Goal: Transaction & Acquisition: Subscribe to service/newsletter

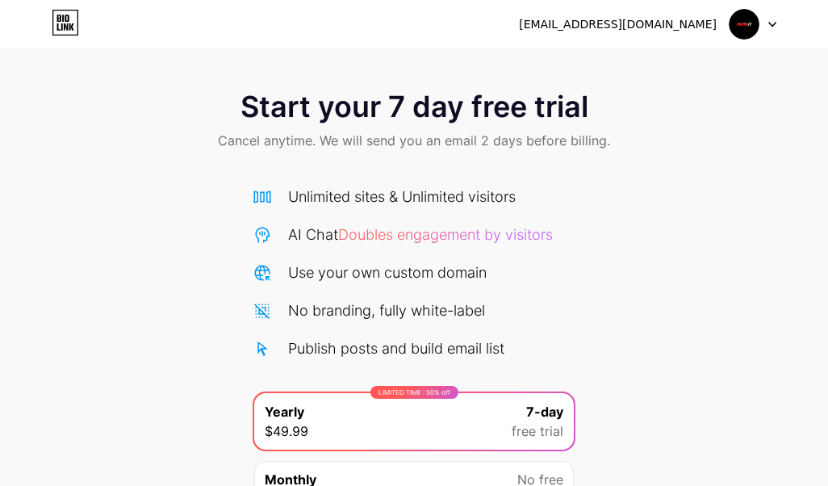
click at [152, 220] on div "Start your 7 day free trial Cancel anytime. We will send you an email 2 days be…" at bounding box center [414, 329] width 828 height 511
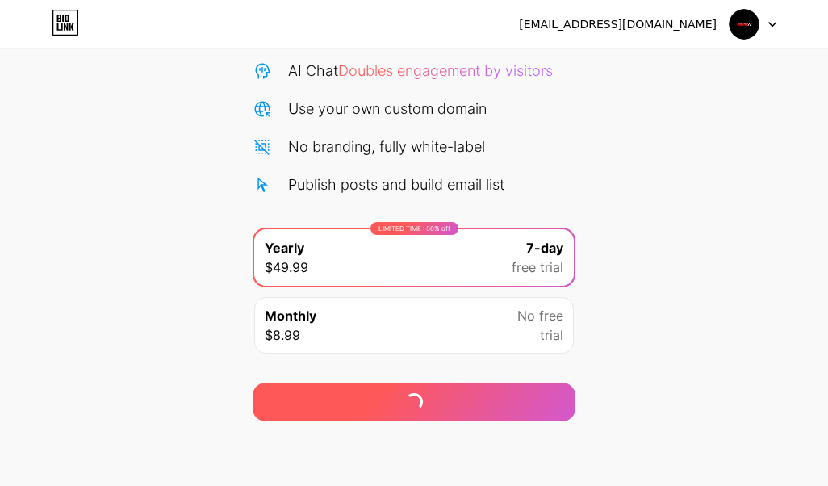
scroll to position [164, 0]
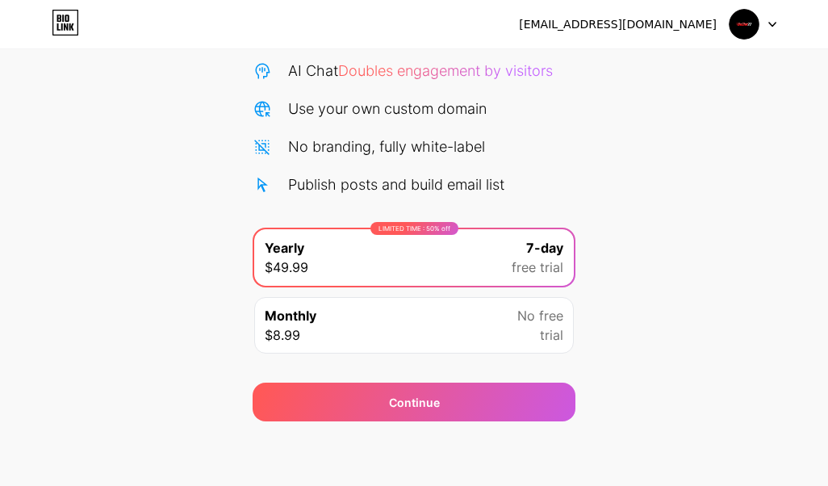
click at [408, 325] on div "Monthly $8.99 No free trial" at bounding box center [414, 325] width 320 height 56
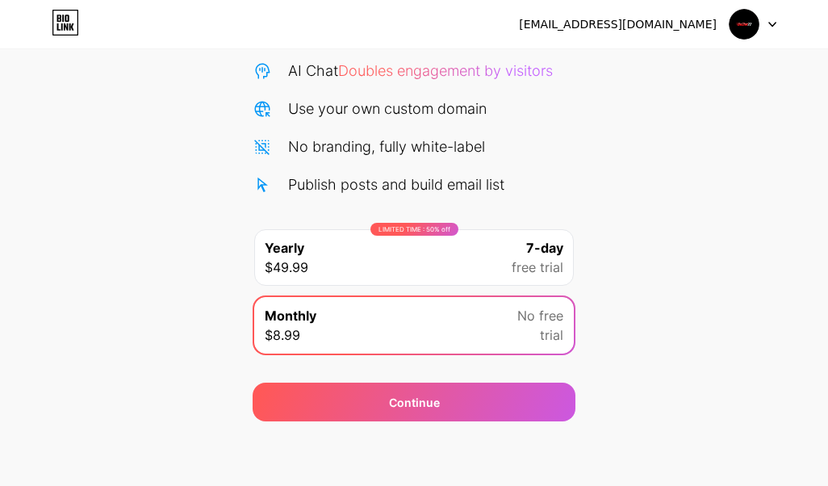
click at [378, 266] on div "LIMITED TIME : 50% off Yearly $49.99 7-day free trial" at bounding box center [414, 257] width 320 height 56
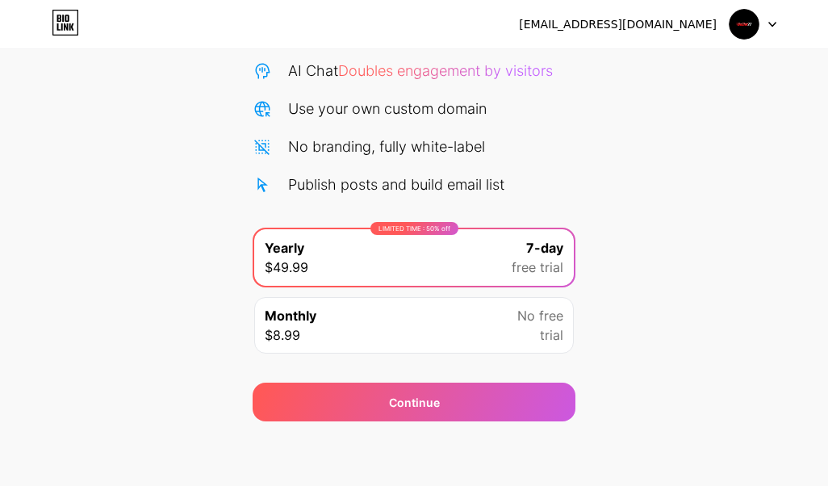
click at [449, 471] on div "vipgoslot77@tempmaila.pro Logout Link Copied Start your 7 day free trial Cancel…" at bounding box center [414, 161] width 828 height 650
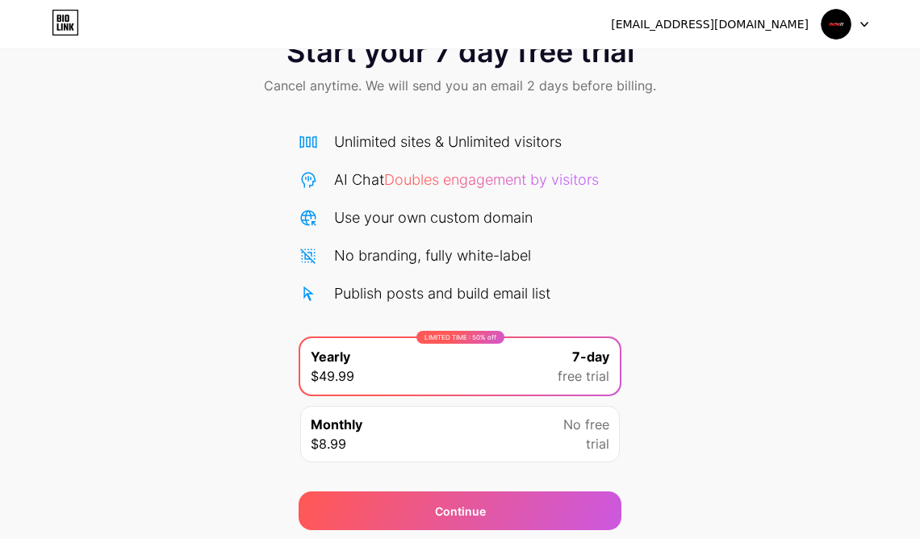
scroll to position [0, 0]
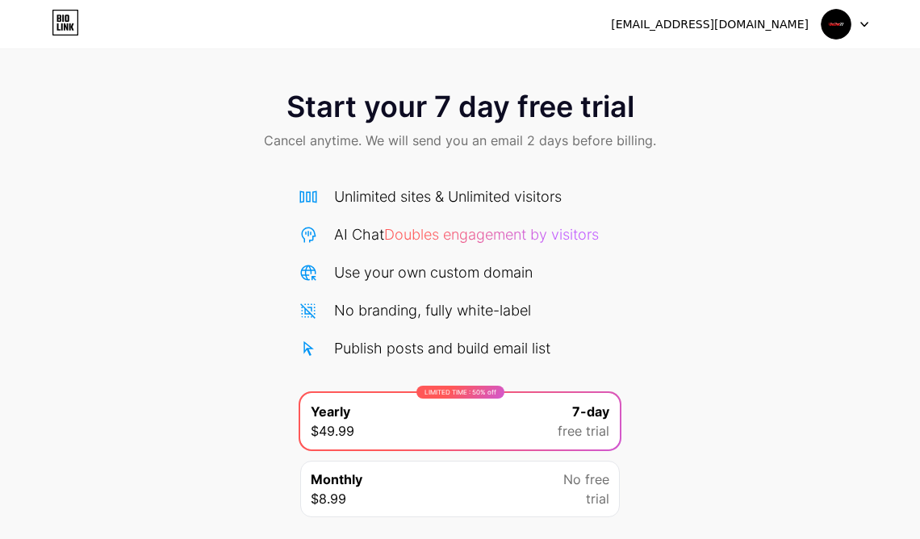
click at [203, 105] on div "Start your 7 day free trial Cancel anytime. We will send you an email 2 days be…" at bounding box center [460, 121] width 920 height 95
click at [736, 130] on div "Start your 7 day free trial Cancel anytime. We will send you an email 2 days be…" at bounding box center [460, 121] width 920 height 95
click at [827, 29] on div at bounding box center [845, 24] width 47 height 29
click at [767, 139] on div "Start your 7 day free trial Cancel anytime. We will send you an email 2 days be…" at bounding box center [460, 121] width 920 height 95
click at [408, 238] on span "Doubles engagement by visitors" at bounding box center [491, 234] width 215 height 17
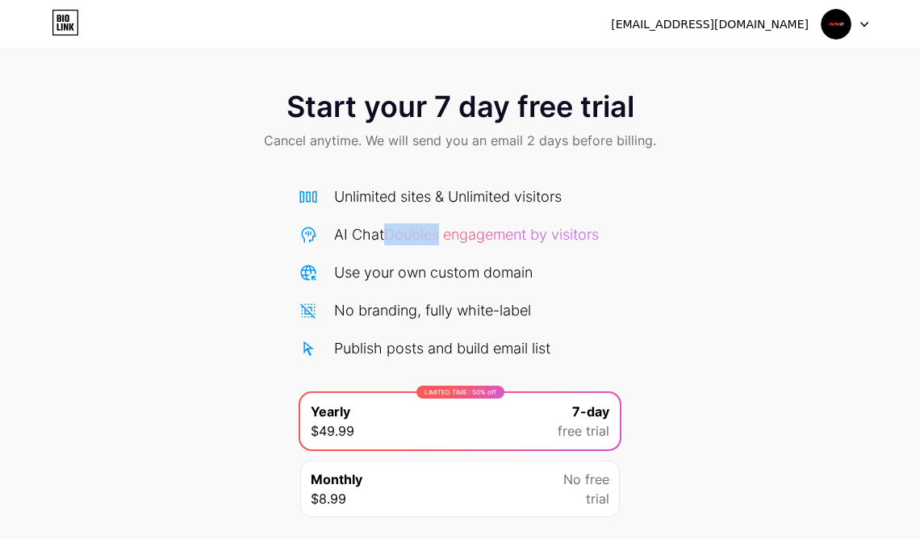
click at [409, 238] on span "Doubles engagement by visitors" at bounding box center [491, 234] width 215 height 17
click at [398, 257] on div "Unlimited sites & Unlimited visitors AI Chat Doubles engagement by visitors Use…" at bounding box center [460, 273] width 323 height 174
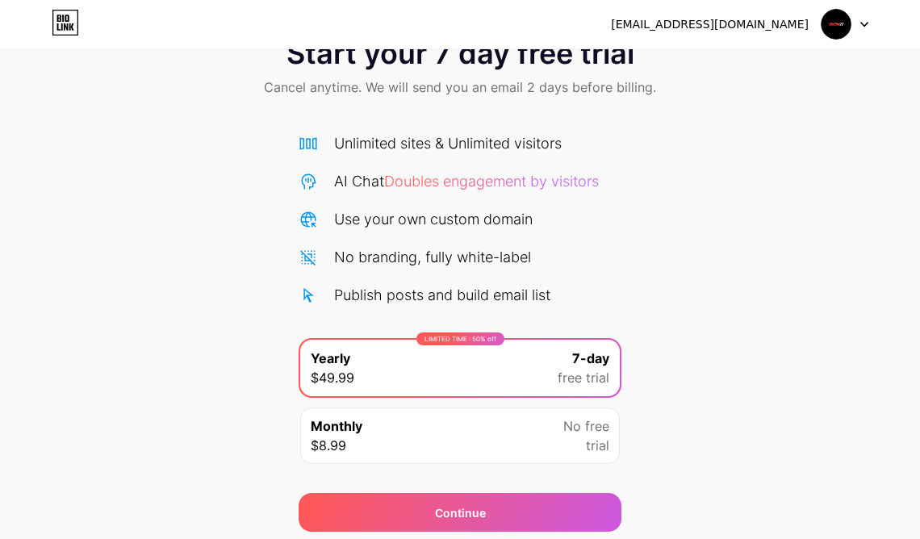
scroll to position [110, 0]
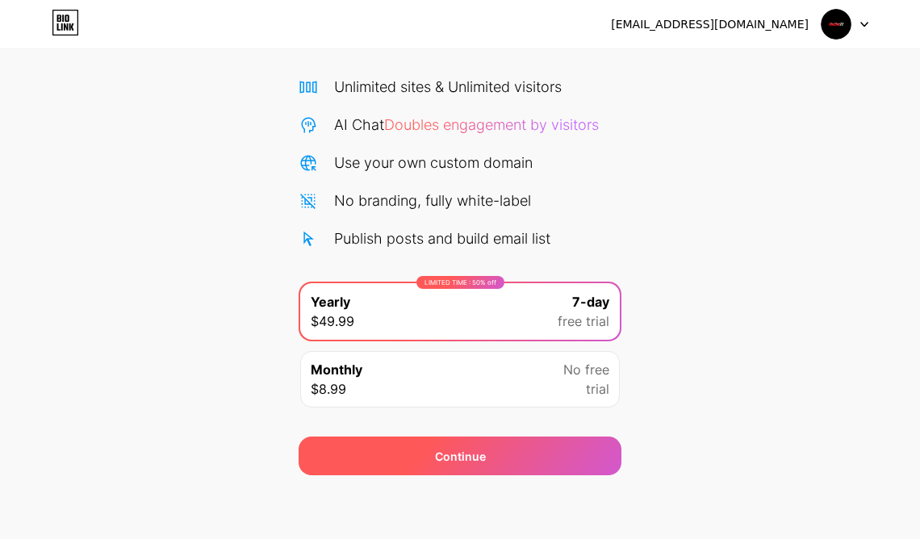
click at [394, 461] on div "Continue" at bounding box center [460, 456] width 323 height 39
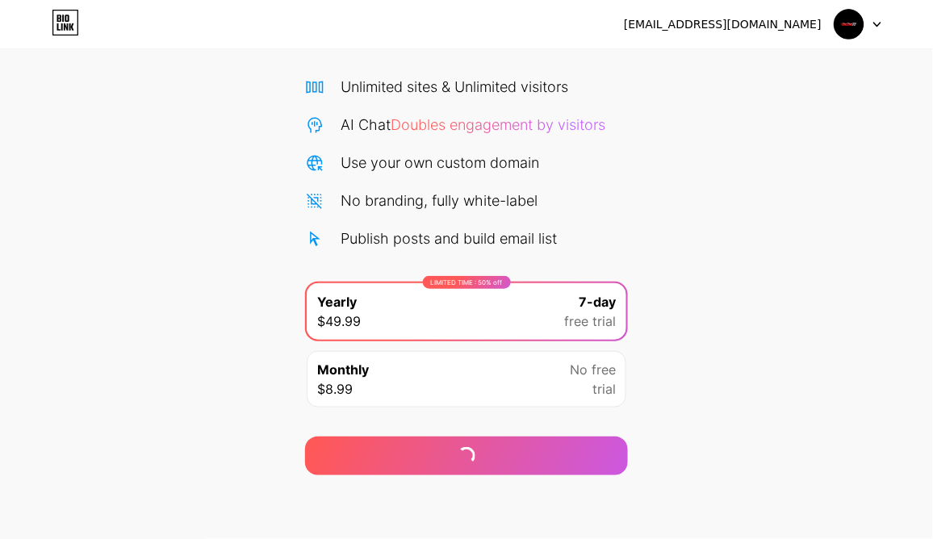
click at [237, 399] on div "Start your 7 day free trial Cancel anytime. We will send you an email 2 days be…" at bounding box center [466, 219] width 933 height 511
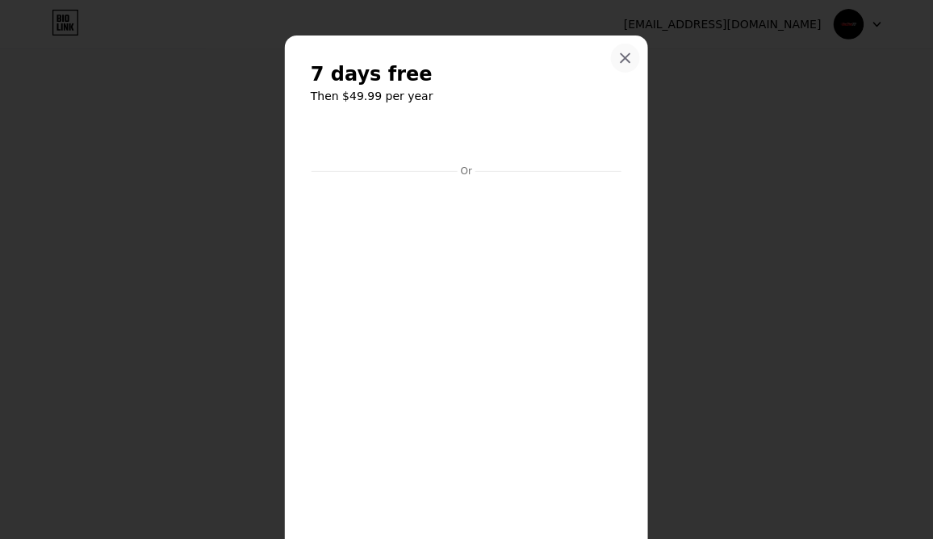
click at [619, 59] on icon at bounding box center [625, 58] width 13 height 13
